Goal: Navigation & Orientation: Understand site structure

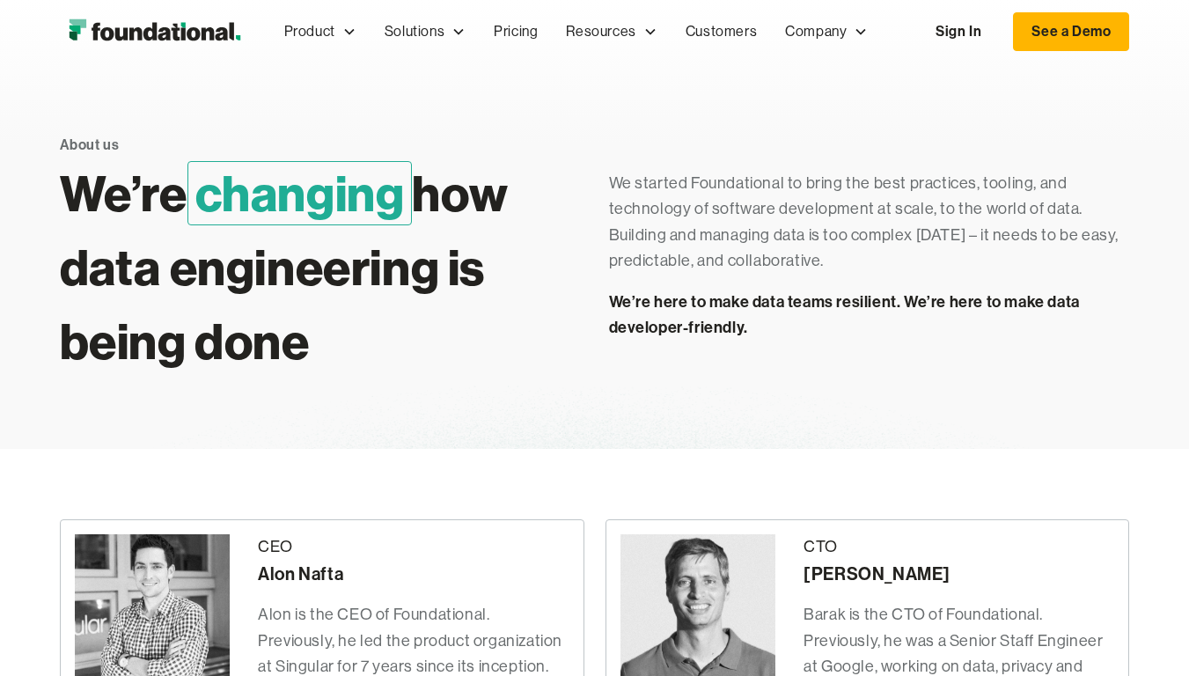
click at [1045, 70] on div "About us We’re changing how data engineering is being done We started Foundatio…" at bounding box center [595, 255] width 1070 height 385
click at [815, 32] on div "Company" at bounding box center [816, 31] width 62 height 23
